Goal: Check status: Check status

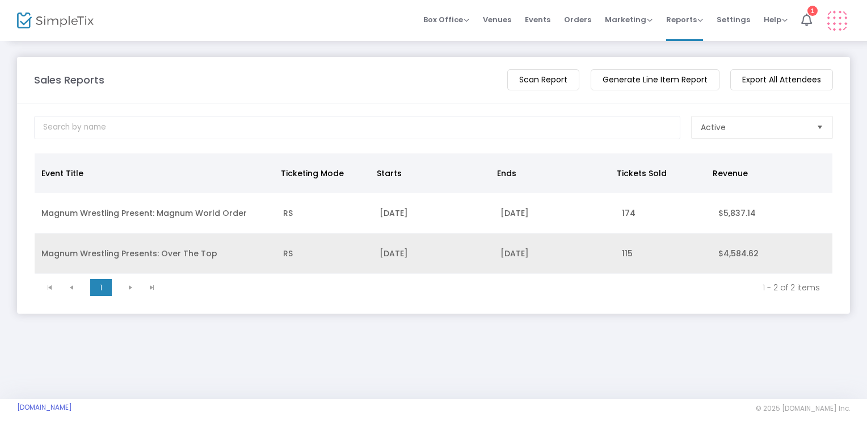
click at [132, 257] on td "Magnum Wrestling Presents: Over The Top" at bounding box center [156, 253] width 242 height 40
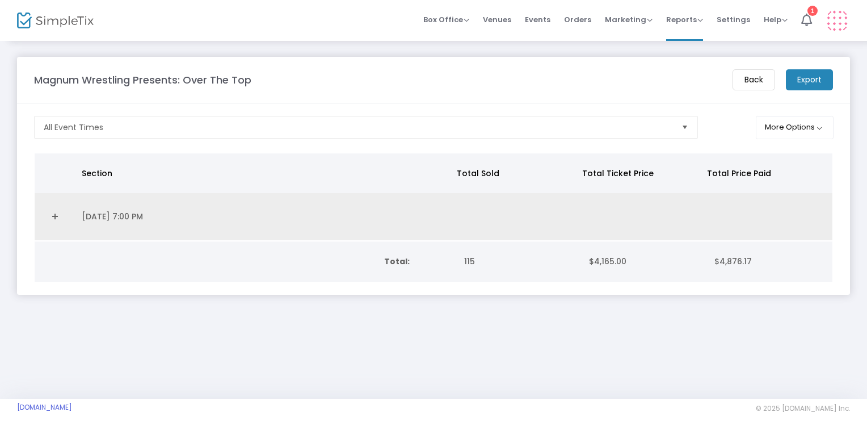
click at [53, 219] on link "Expand Details" at bounding box center [54, 216] width 27 height 18
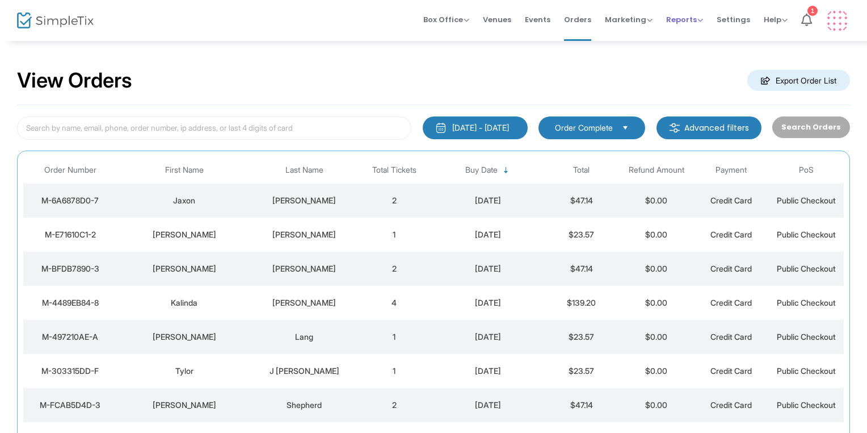
click at [690, 15] on span "Reports" at bounding box center [685, 19] width 37 height 11
click at [689, 62] on li "Sales Reports" at bounding box center [704, 60] width 74 height 22
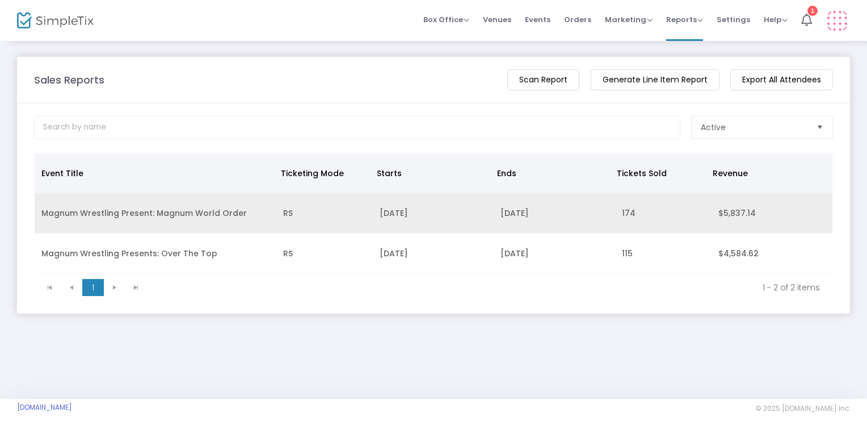
click at [224, 217] on td "Magnum Wrestling Present: Magnum World Order" at bounding box center [156, 213] width 242 height 40
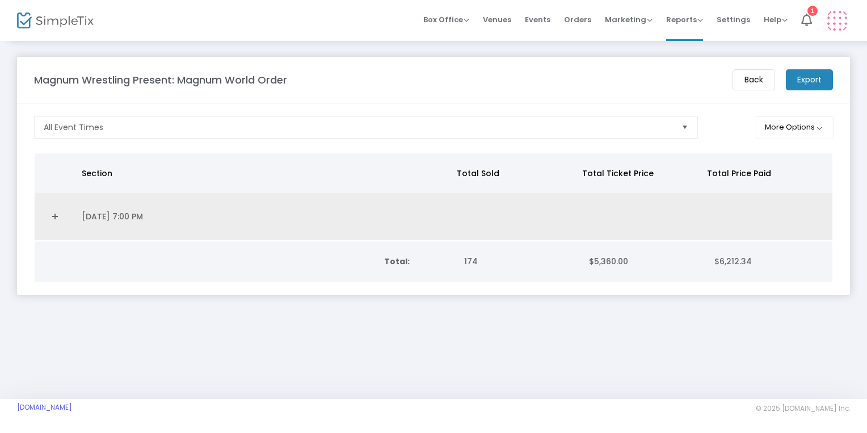
click at [57, 213] on link "Expand Details" at bounding box center [54, 216] width 27 height 18
